Goal: Task Accomplishment & Management: Use online tool/utility

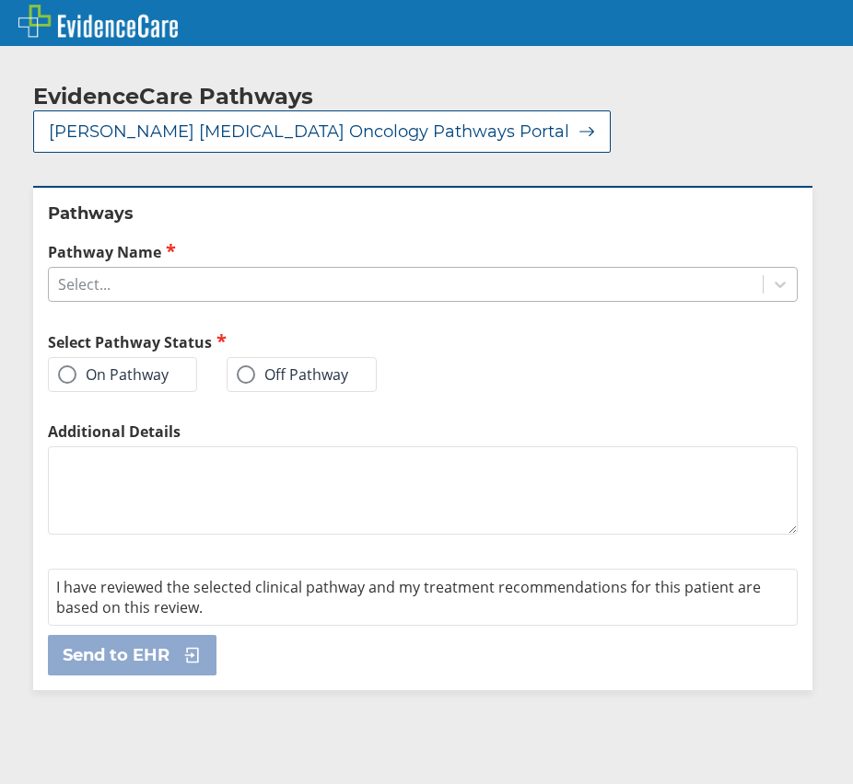
click at [483, 269] on div "Select..." at bounding box center [405, 284] width 713 height 31
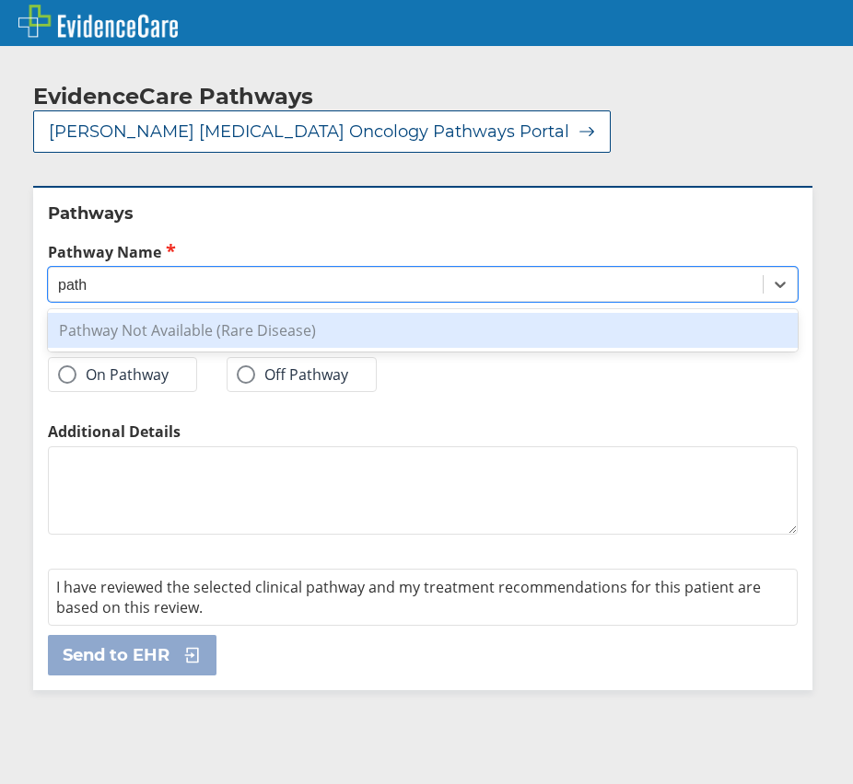
click at [358, 313] on div "Pathway Not Available (Rare Disease)" at bounding box center [422, 330] width 749 height 35
type input "path"
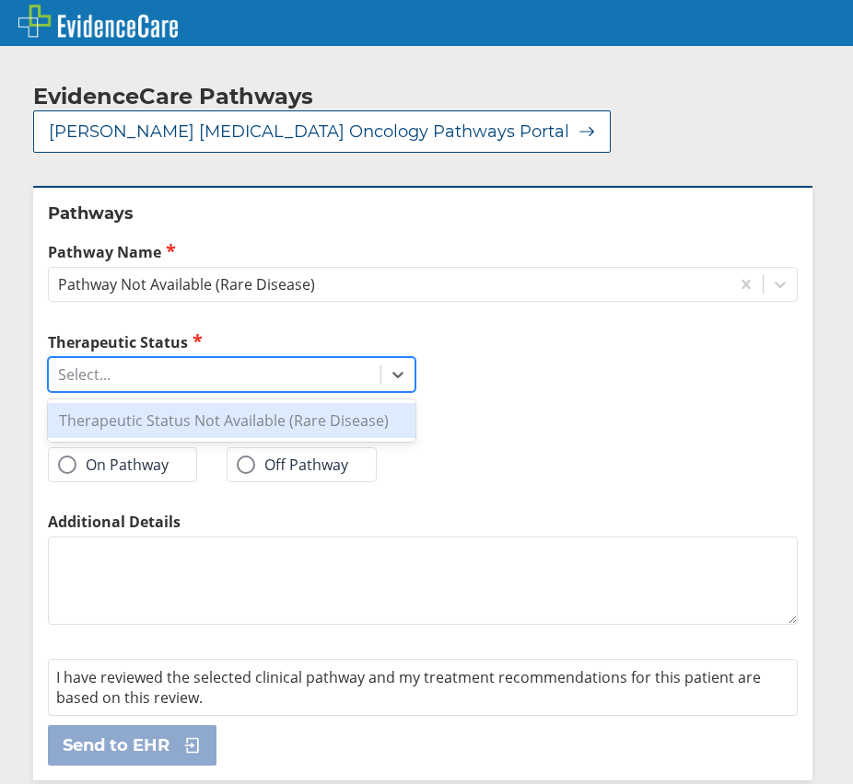
click at [326, 359] on div "Select..." at bounding box center [214, 374] width 331 height 31
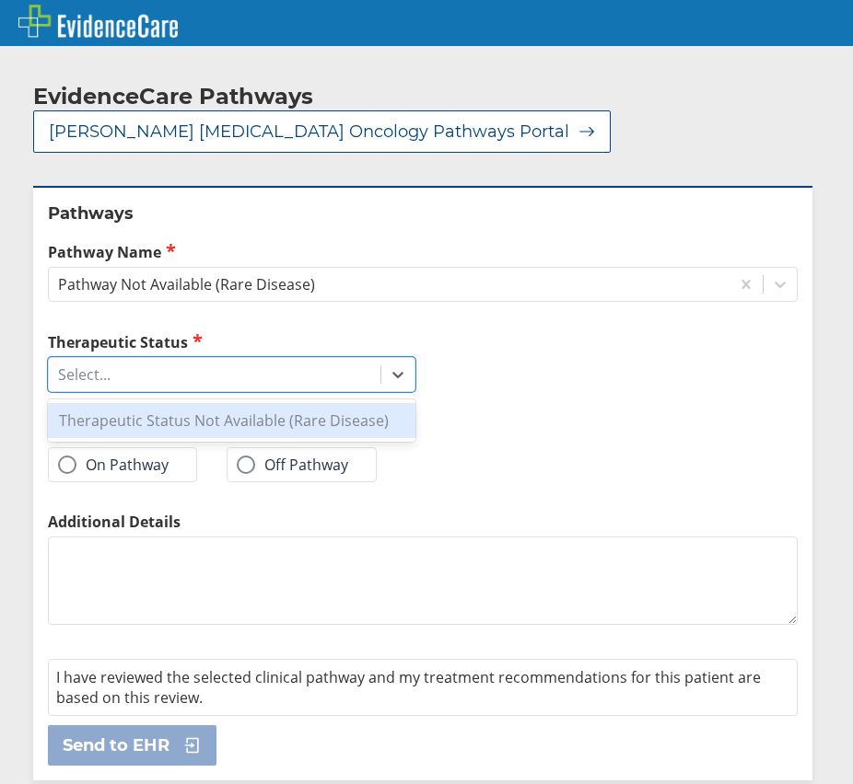
click at [345, 403] on div "Therapeutic Status Not Available (Rare Disease)" at bounding box center [231, 420] width 367 height 35
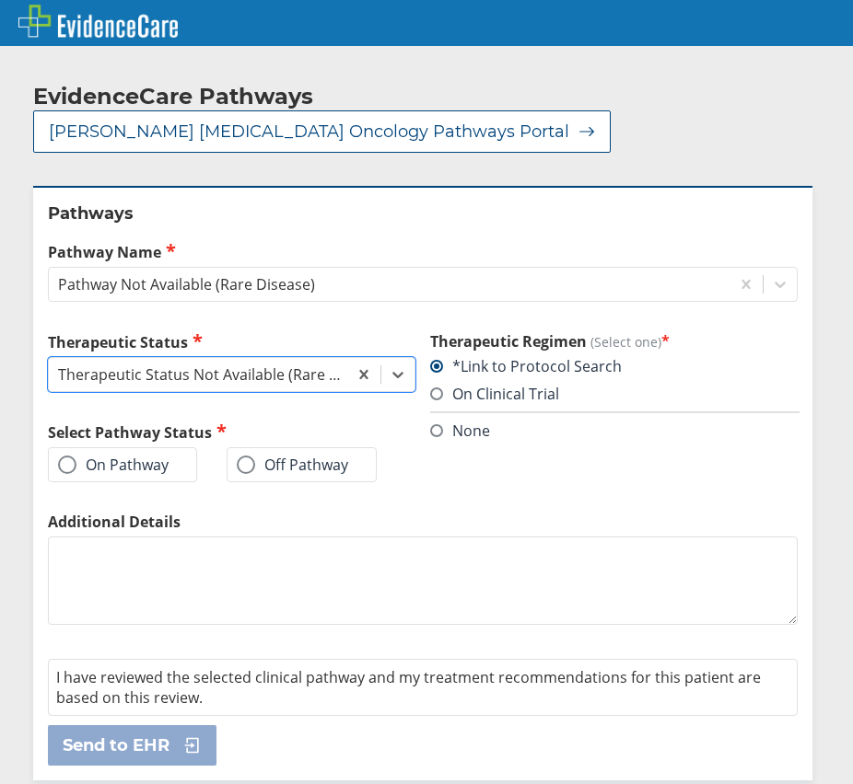
click at [255, 456] on label "Off Pathway" at bounding box center [292, 465] width 111 height 18
click at [0, 0] on input "Off Pathway" at bounding box center [0, 0] width 0 height 0
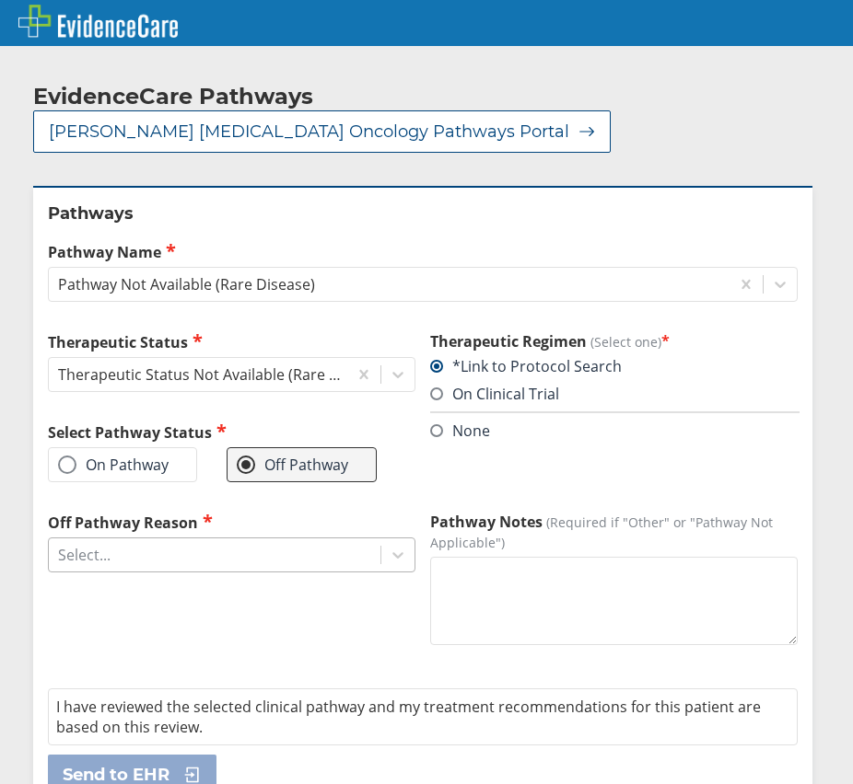
click at [301, 539] on div "Select..." at bounding box center [214, 554] width 331 height 31
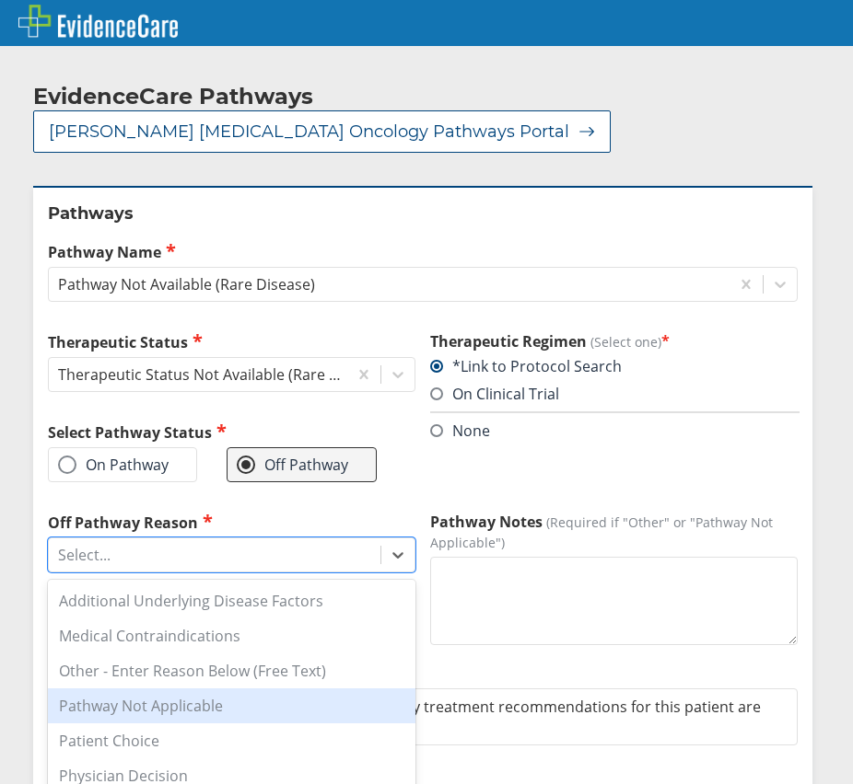
click at [267, 689] on div "Pathway Not Applicable" at bounding box center [231, 706] width 367 height 35
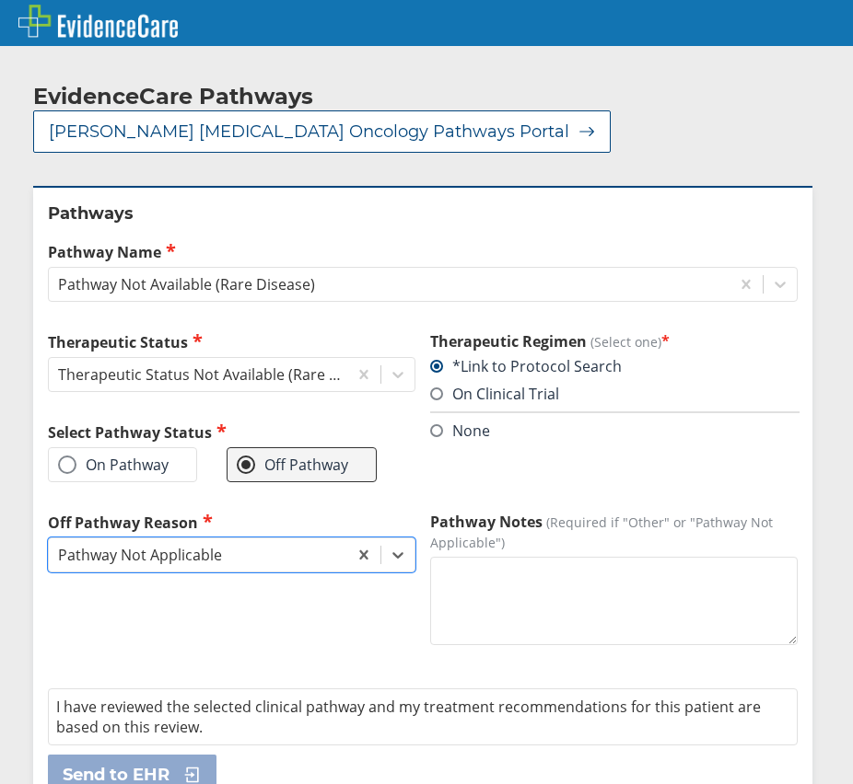
click at [467, 557] on textarea "Pathway Notes (Required if "Other" or "Pathway Not Applicable")" at bounding box center [613, 601] width 367 height 88
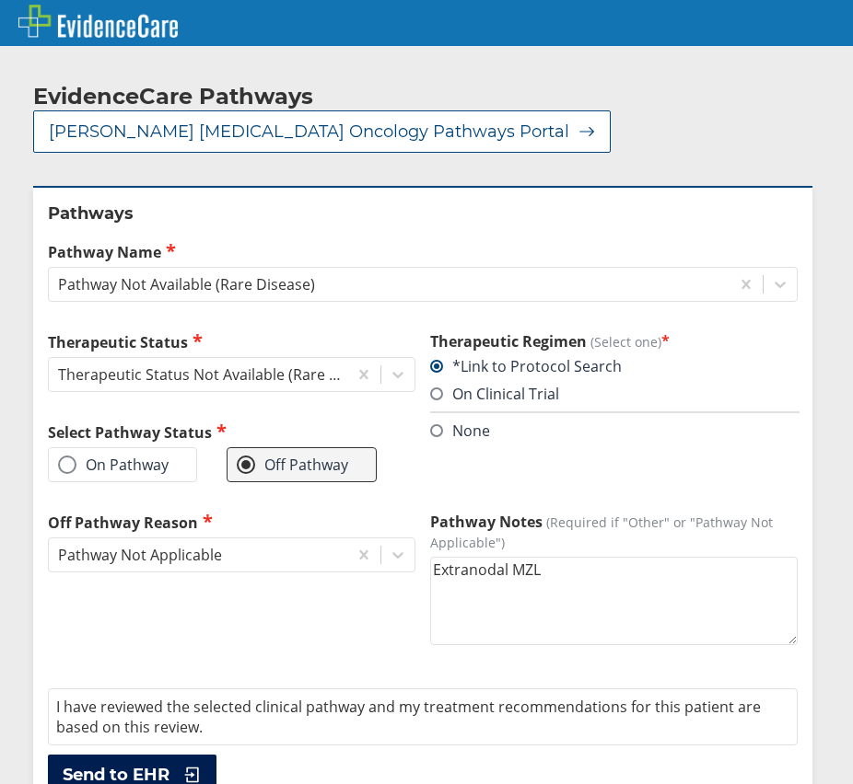
type textarea "Extranodal MZL"
click at [178, 755] on button "Send to EHR" at bounding box center [132, 775] width 168 height 41
